Goal: Find specific page/section: Find specific page/section

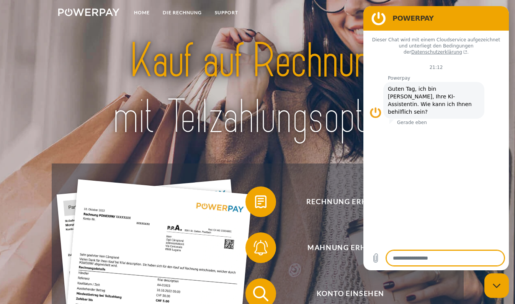
click at [321, 29] on div at bounding box center [258, 89] width 412 height 148
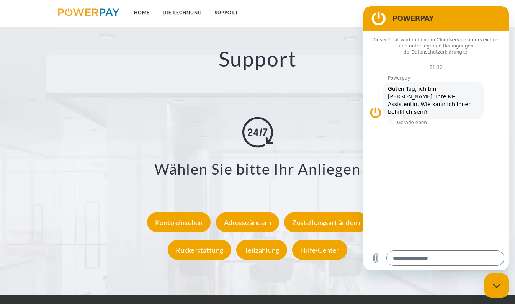
scroll to position [1246, 0]
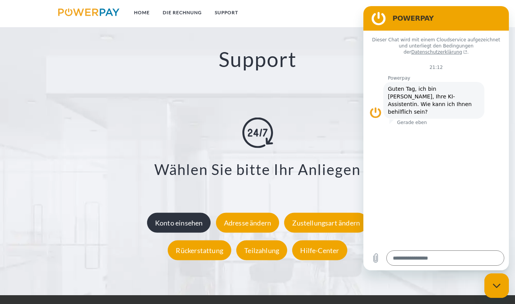
click at [174, 229] on div "Konto einsehen" at bounding box center [179, 222] width 64 height 20
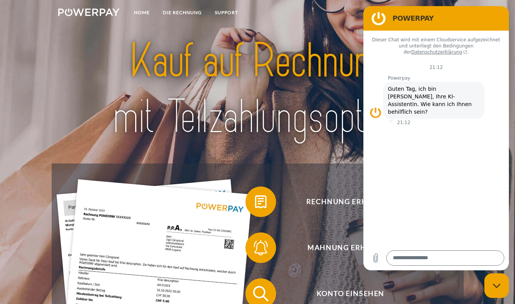
click at [377, 20] on figure at bounding box center [378, 18] width 15 height 15
click at [68, 68] on div at bounding box center [258, 89] width 412 height 148
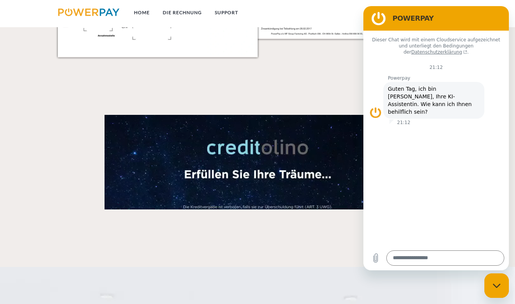
scroll to position [988, 0]
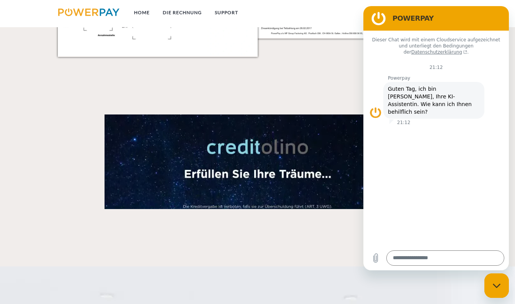
click at [235, 145] on video at bounding box center [257, 161] width 306 height 94
